Goal: Transaction & Acquisition: Purchase product/service

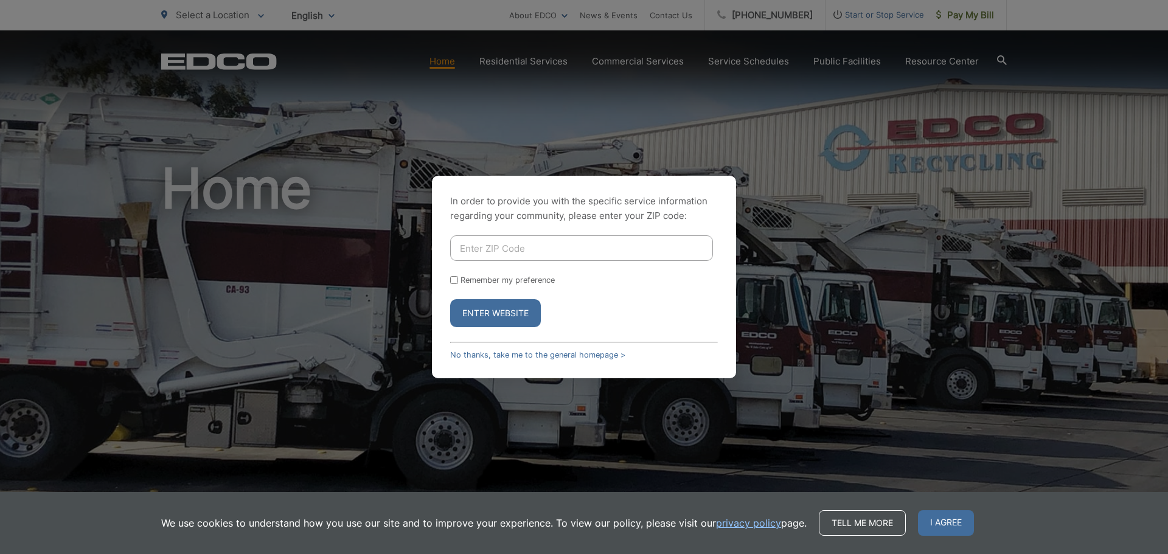
click at [555, 249] on input "Enter ZIP Code" at bounding box center [581, 248] width 263 height 26
type input "92021"
click at [450, 299] on button "Enter Website" at bounding box center [495, 313] width 91 height 28
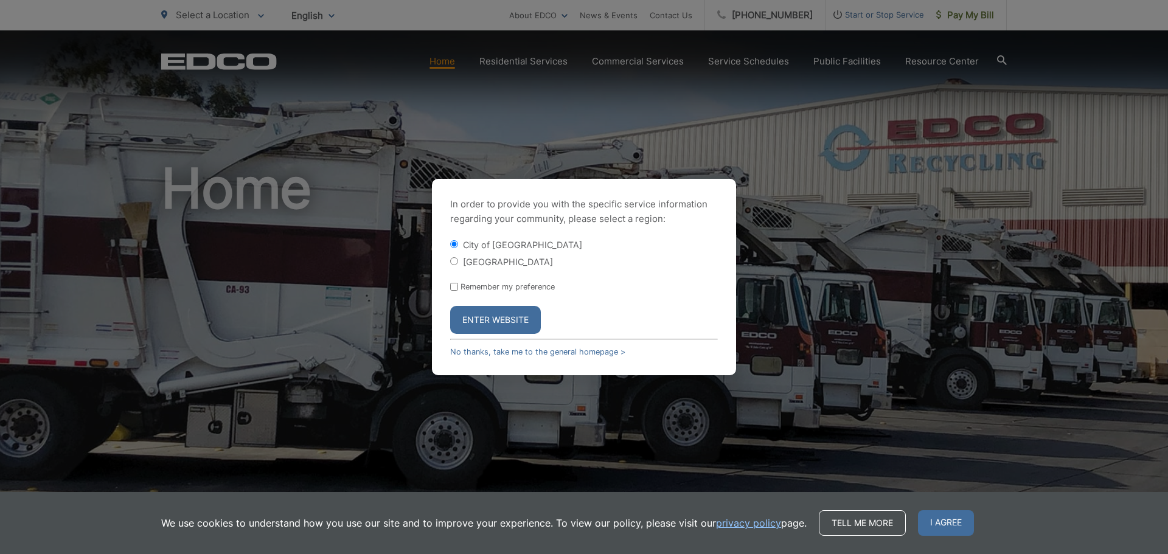
click at [455, 260] on input "[GEOGRAPHIC_DATA]" at bounding box center [454, 261] width 8 height 8
radio input "true"
click at [499, 321] on button "Enter Website" at bounding box center [495, 320] width 91 height 28
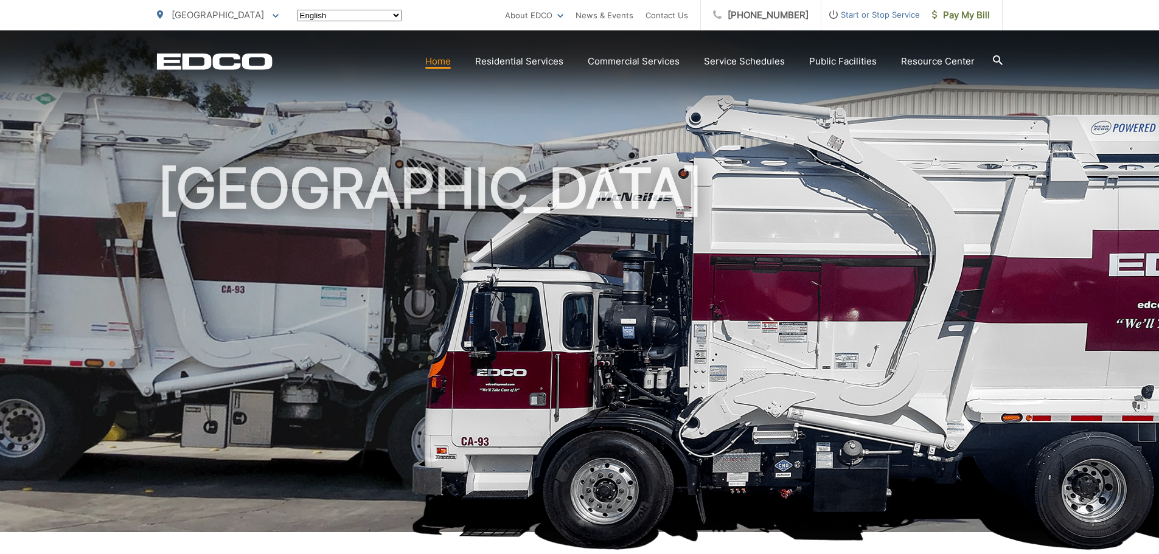
click at [442, 63] on link "Home" at bounding box center [438, 61] width 26 height 15
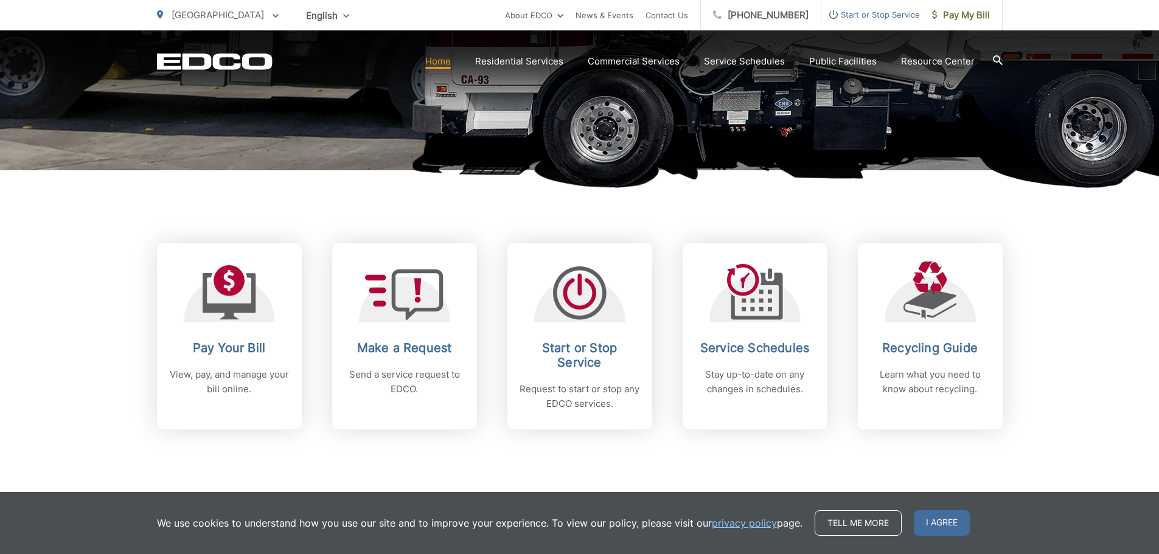
scroll to position [365, 0]
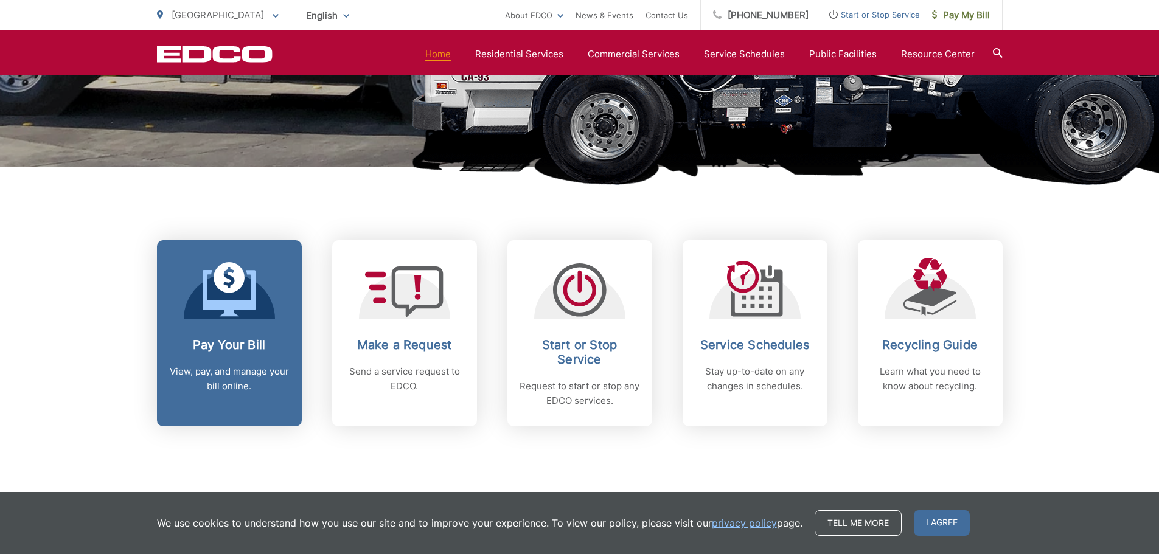
click at [232, 346] on h2 "Pay Your Bill" at bounding box center [229, 345] width 120 height 15
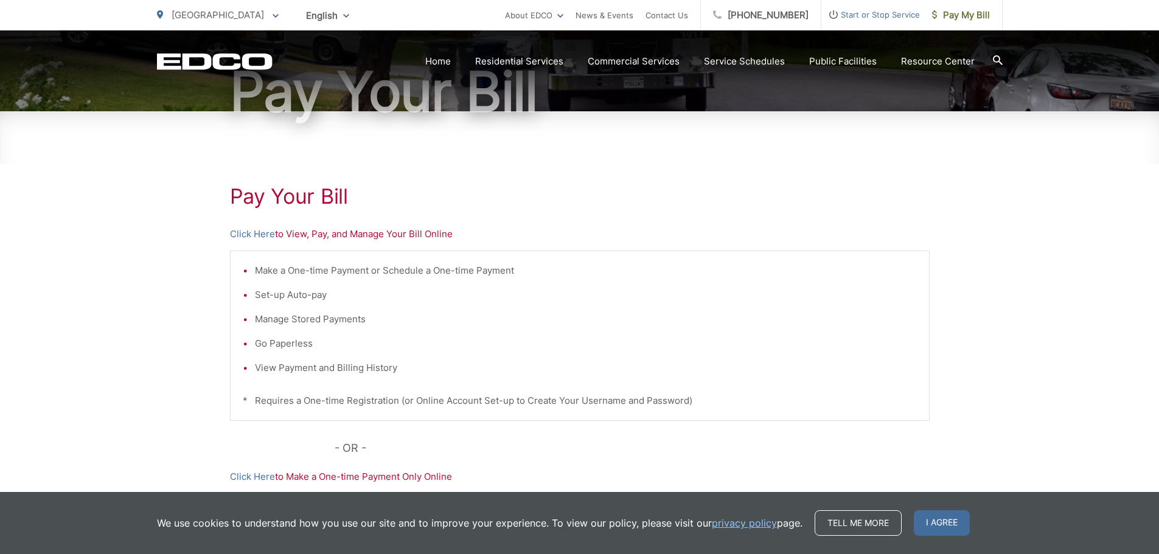
scroll to position [183, 0]
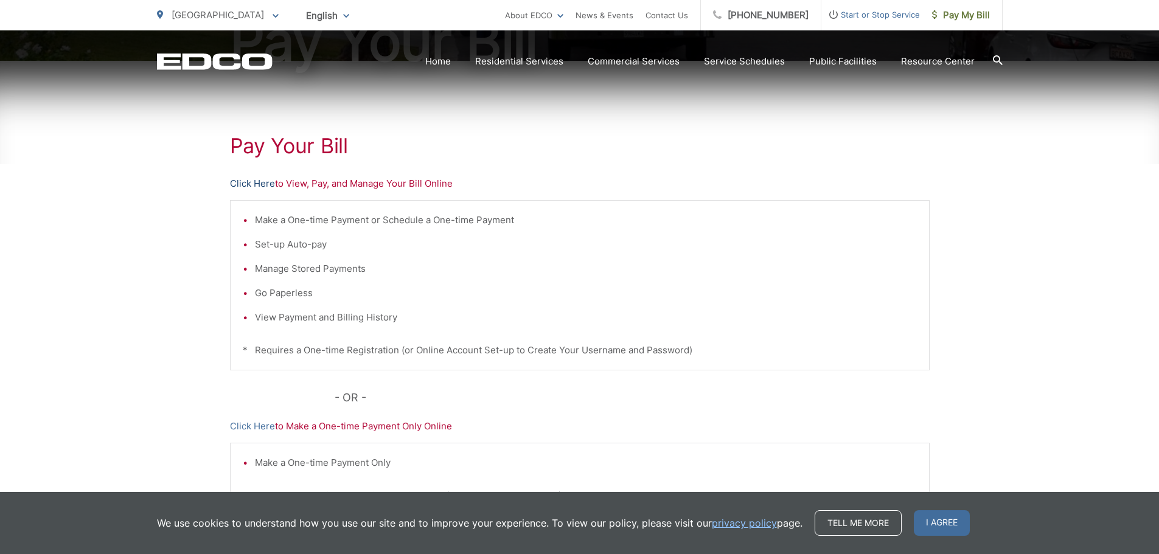
click at [265, 185] on link "Click Here" at bounding box center [252, 183] width 45 height 15
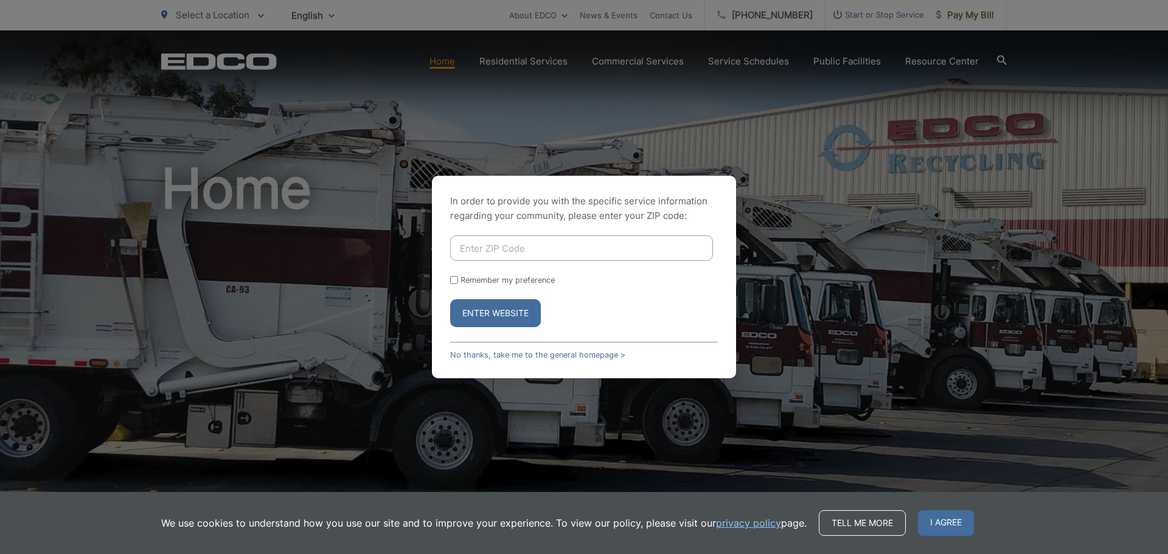
click at [509, 250] on input "Enter ZIP Code" at bounding box center [581, 248] width 263 height 26
type input "92021"
click at [450, 299] on button "Enter Website" at bounding box center [495, 313] width 91 height 28
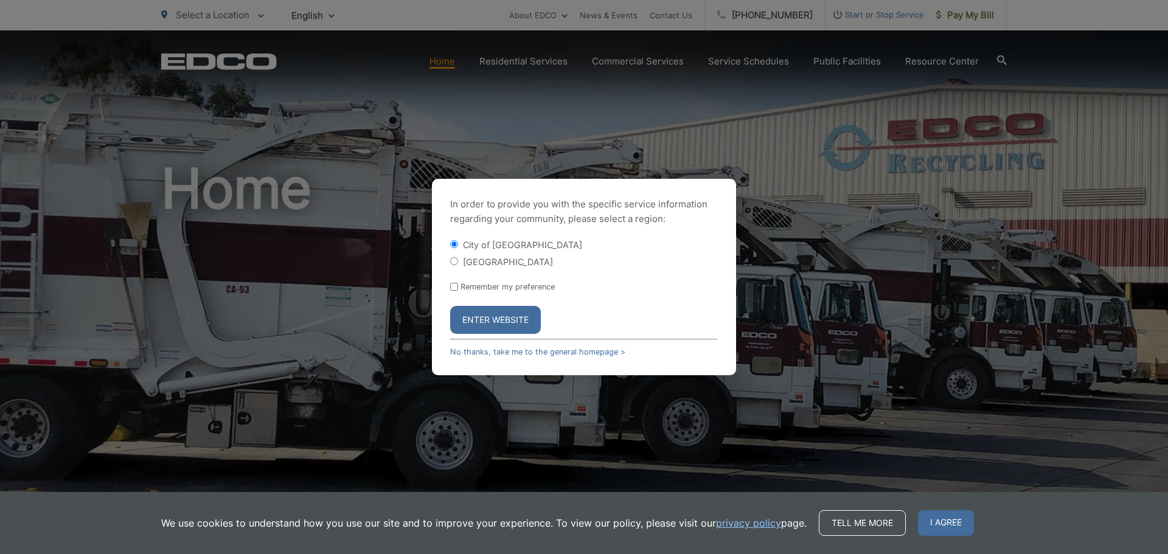
click at [455, 260] on input "[GEOGRAPHIC_DATA]" at bounding box center [454, 261] width 8 height 8
radio input "true"
click at [503, 321] on button "Enter Website" at bounding box center [495, 320] width 91 height 28
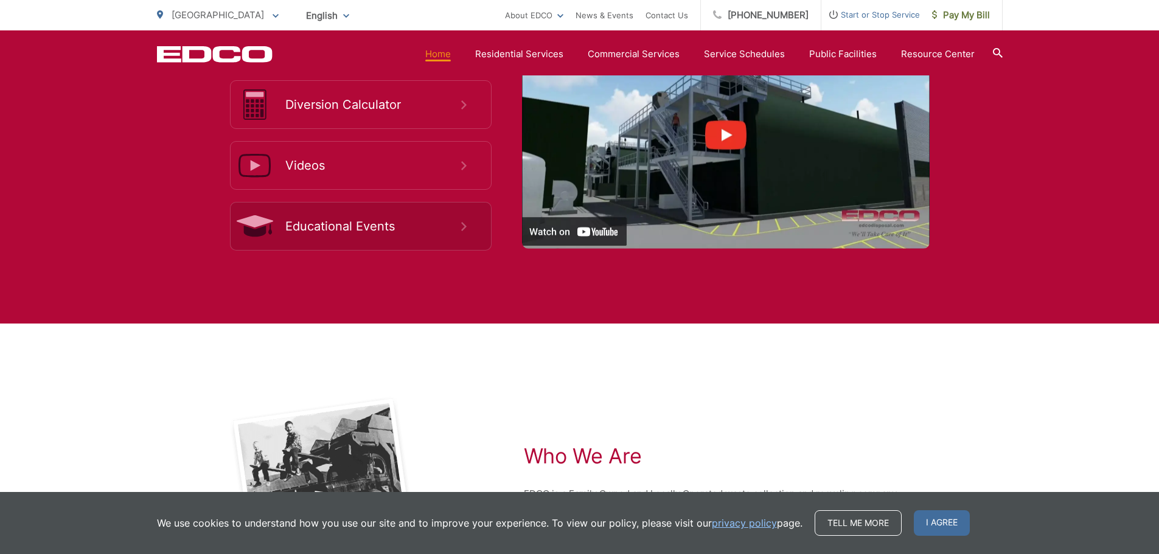
scroll to position [2601, 0]
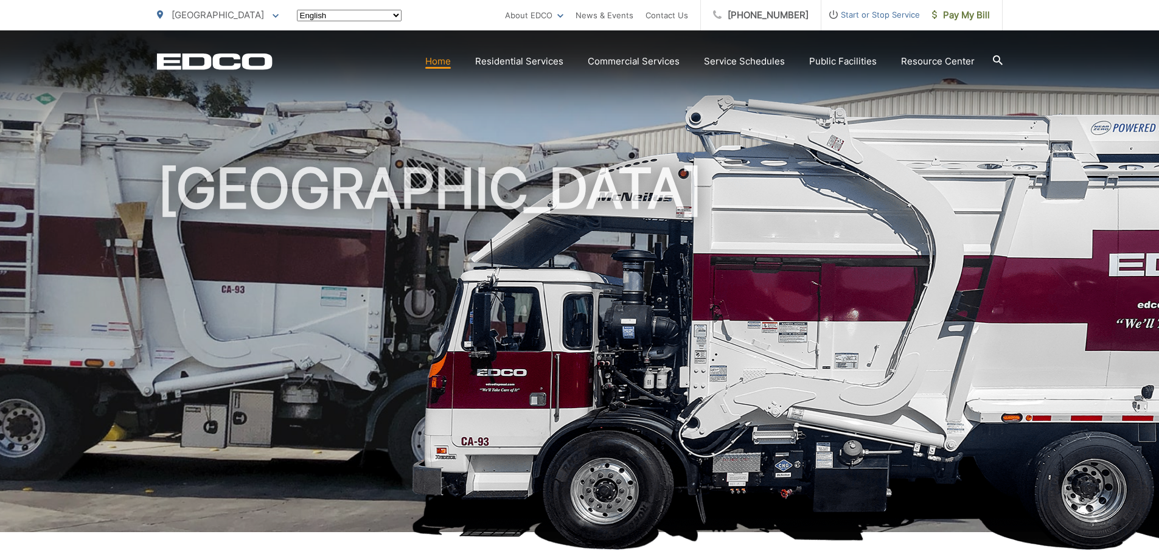
scroll to position [2506, 0]
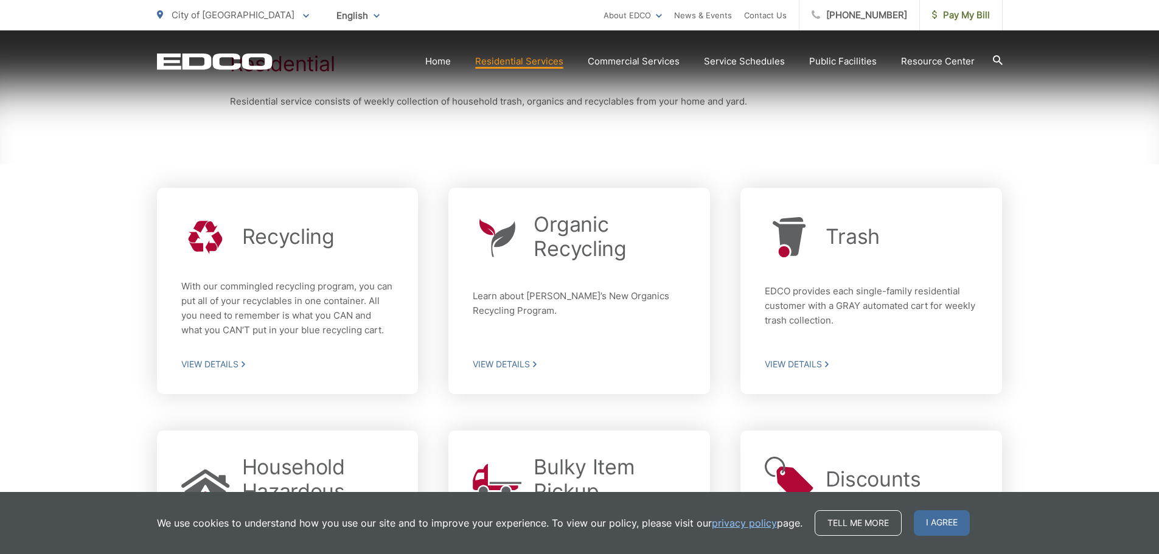
scroll to position [476, 0]
